Goal: Task Accomplishment & Management: Complete application form

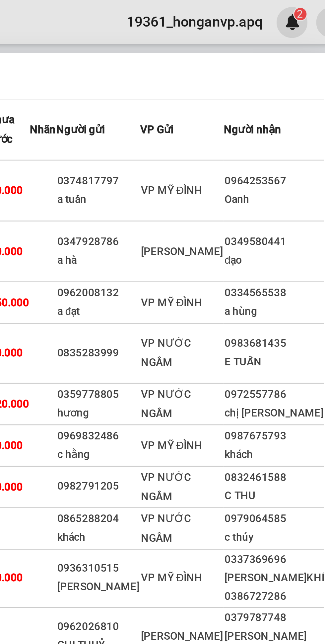
type input "0952"
click at [254, 74] on span "VP MỸ ĐÌNH" at bounding box center [255, 71] width 23 height 5
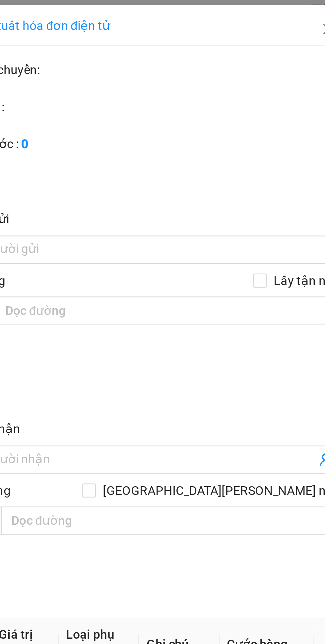
type input "0374817797"
type input "a tuấn"
type input "0964253567"
type input "Oanh"
checkbox input "true"
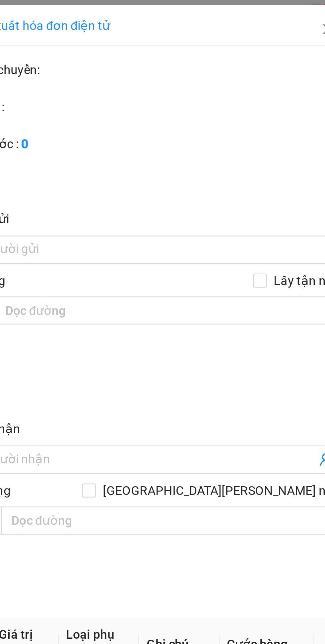
type input "ben xe mới băc vinh"
type input "0"
type input "50.000"
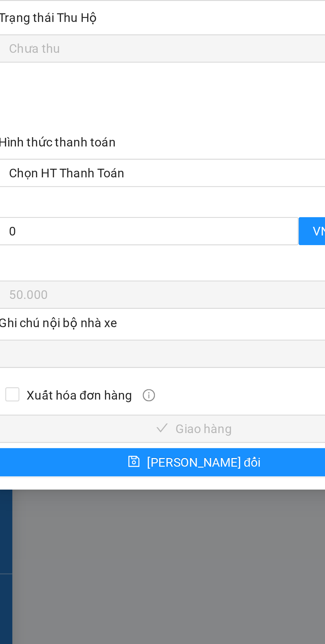
click at [64, 428] on span "Chọn HT Thanh Toán" at bounding box center [88, 426] width 139 height 10
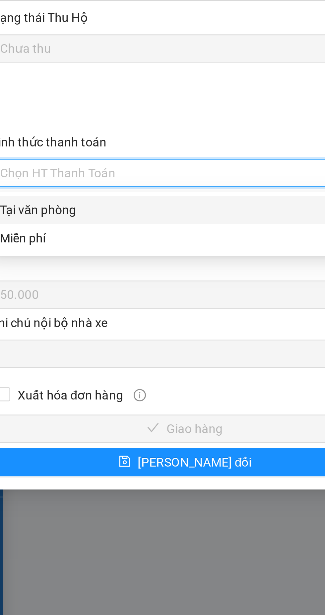
click at [45, 440] on div "Tại văn phòng" at bounding box center [88, 440] width 139 height 7
type input "0"
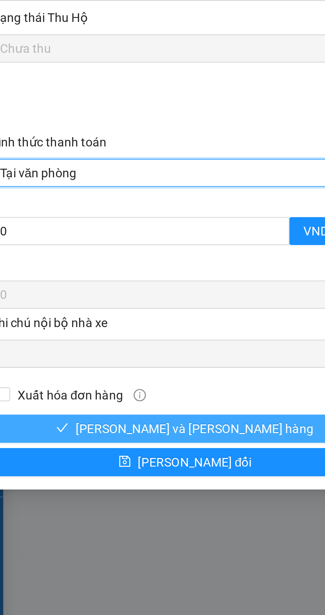
click at [96, 525] on span "[PERSON_NAME] và [PERSON_NAME] hàng" at bounding box center [92, 522] width 90 height 7
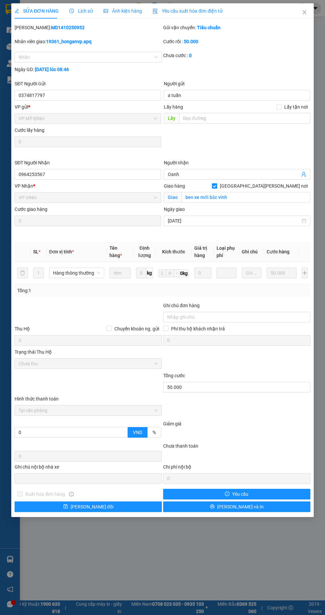
click at [306, 26] on div "Gói vận chuyển: Tiêu chuẩn" at bounding box center [236, 27] width 147 height 7
click at [305, 12] on icon "close" at bounding box center [305, 12] width 4 height 4
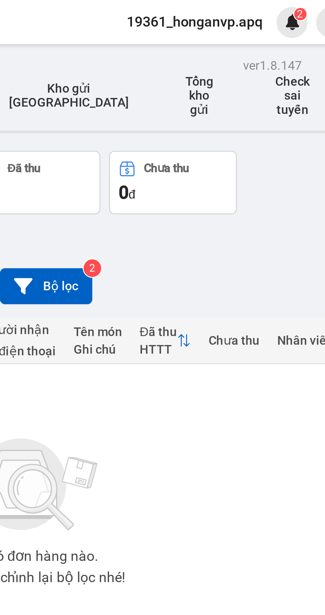
click at [305, 4] on sup "2" at bounding box center [304, 5] width 5 height 5
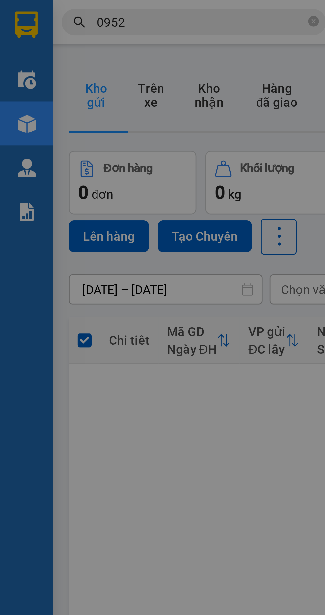
click at [69, 176] on div at bounding box center [162, 307] width 325 height 615
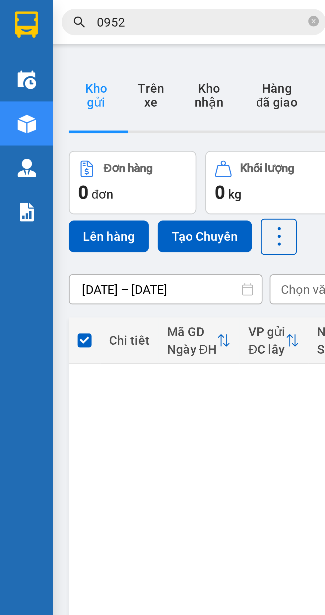
click at [116, 7] on icon "close-circle" at bounding box center [118, 8] width 4 height 4
